Goal: Task Accomplishment & Management: Complete application form

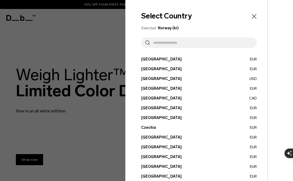
click at [210, 48] on input "text" at bounding box center [201, 43] width 103 height 11
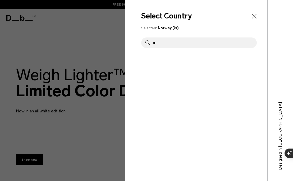
type input "*"
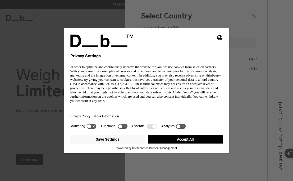
type input "***"
click at [165, 58] on h1 "Privacy Settings" at bounding box center [135, 56] width 130 height 5
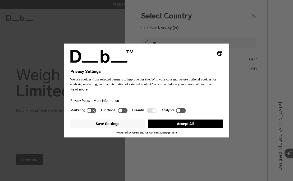
click at [178, 126] on button "Accept All" at bounding box center [185, 124] width 75 height 8
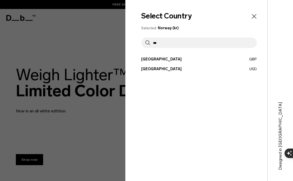
click at [257, 13] on icon "Close" at bounding box center [254, 16] width 7 height 7
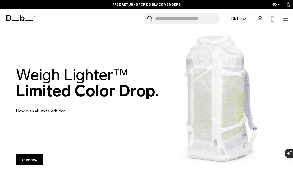
click at [274, 5] on div "NO" at bounding box center [276, 4] width 19 height 9
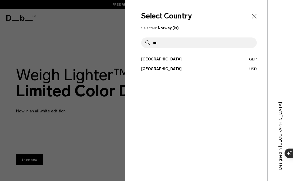
click at [181, 71] on button "United States USD" at bounding box center [199, 69] width 116 height 6
click at [169, 70] on button "United States USD" at bounding box center [199, 69] width 116 height 6
click at [157, 71] on button "United States USD" at bounding box center [199, 69] width 116 height 6
click at [114, 100] on div at bounding box center [146, 90] width 293 height 181
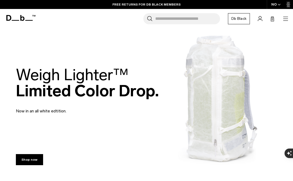
click at [285, 16] on icon "button" at bounding box center [286, 19] width 6 height 6
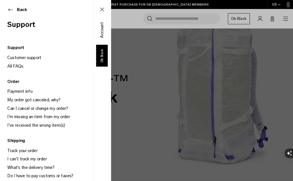
click at [36, 57] on link "Customer support" at bounding box center [49, 58] width 85 height 8
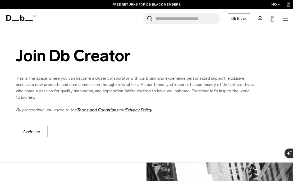
scroll to position [195, 0]
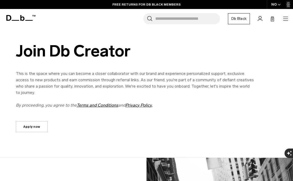
click at [40, 126] on link "Apply now" at bounding box center [32, 126] width 32 height 11
